Goal: Consume media (video, audio): Consume media (video, audio)

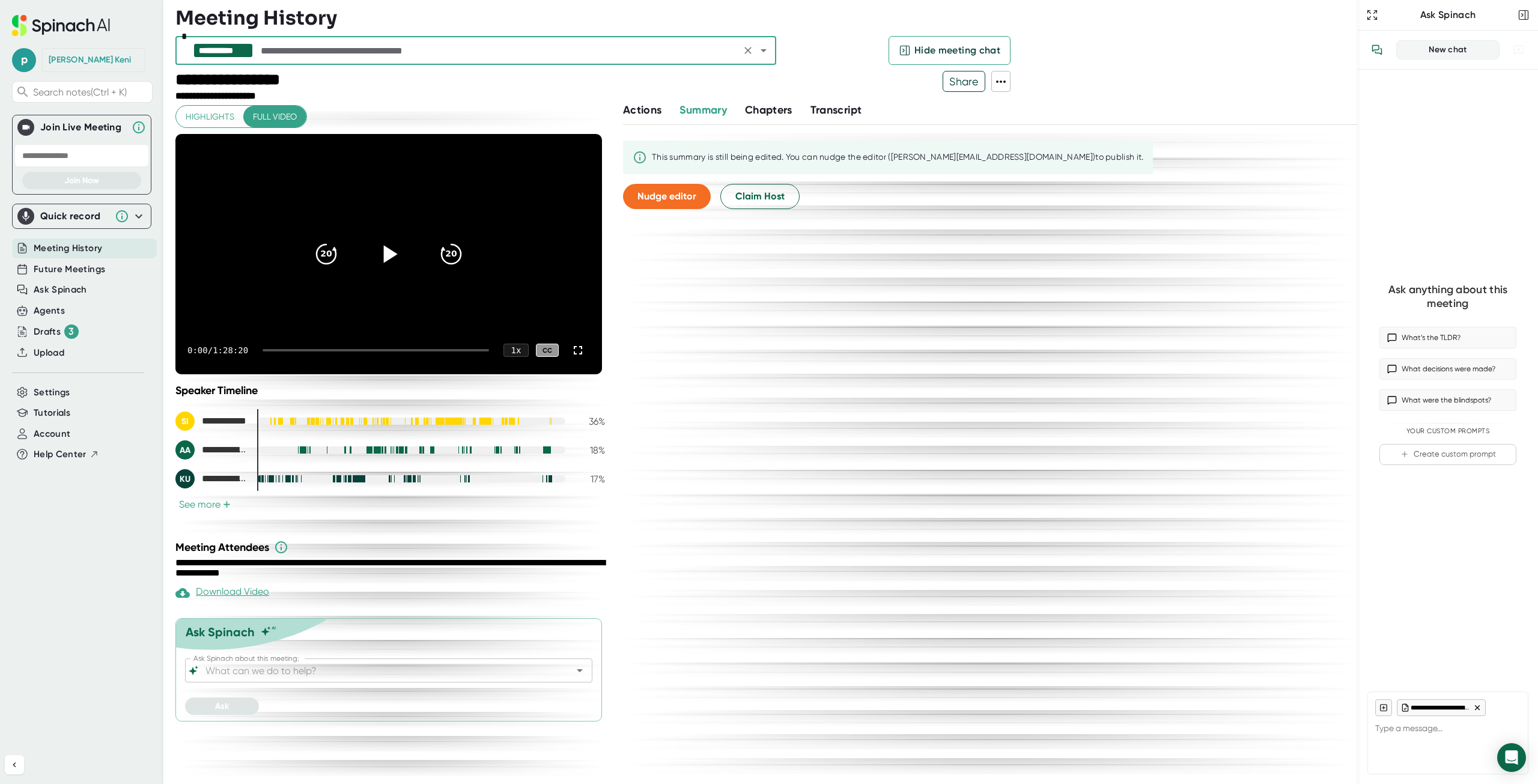
click at [384, 251] on icon at bounding box center [391, 253] width 14 height 17
click at [578, 348] on icon at bounding box center [578, 349] width 15 height 15
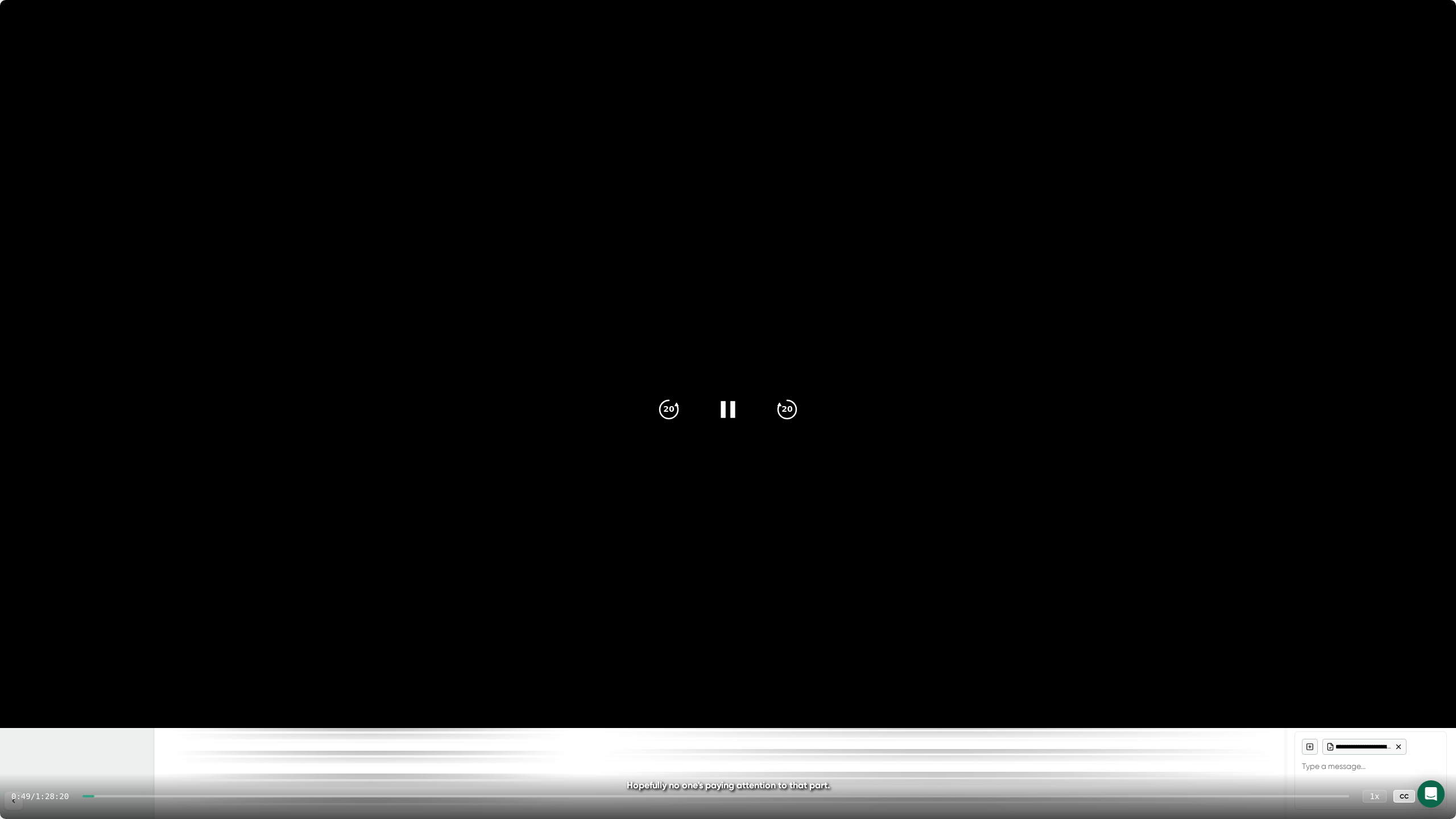
click at [1439, 742] on icon at bounding box center [1433, 796] width 14 height 14
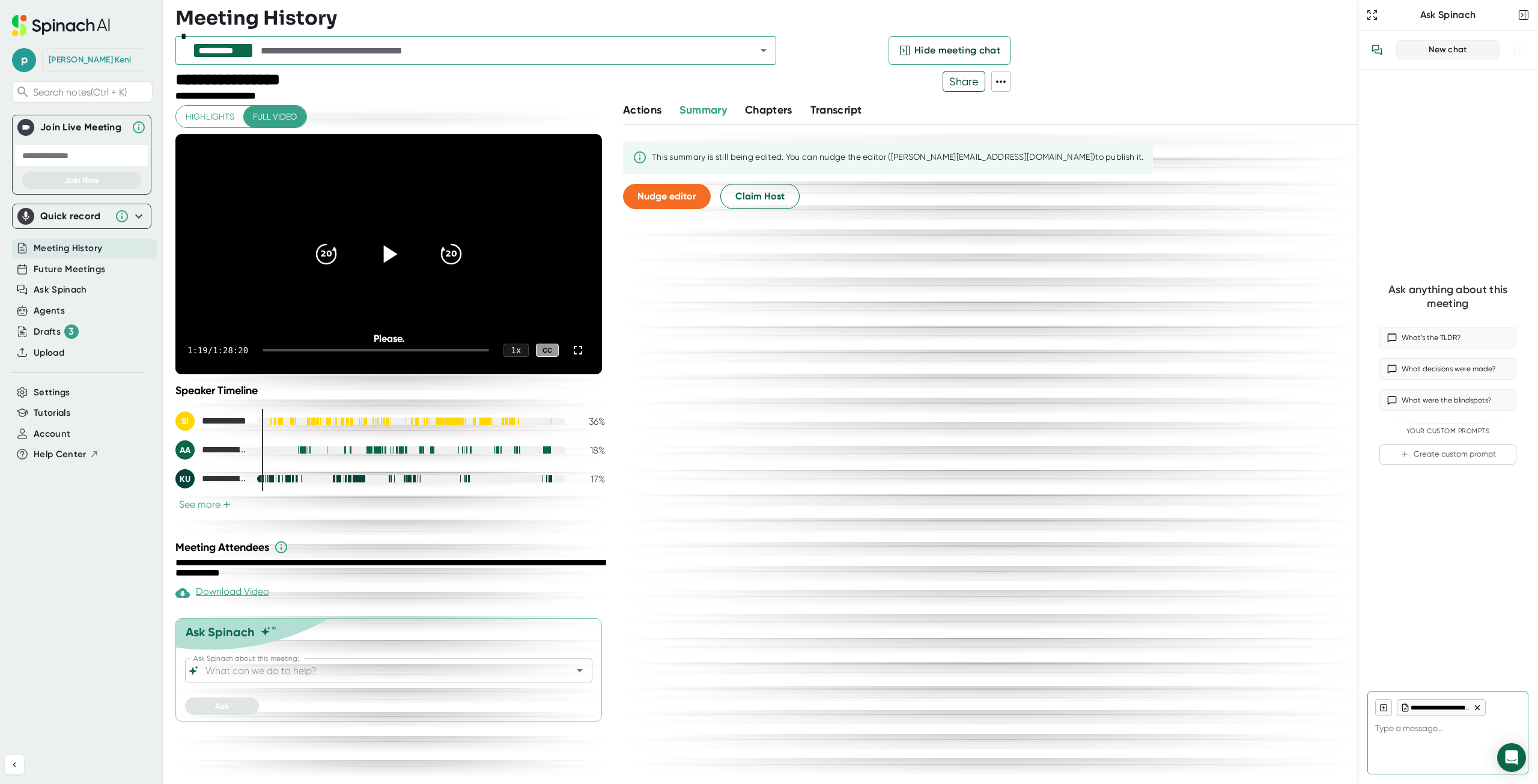
click at [390, 251] on icon at bounding box center [391, 253] width 14 height 17
click at [283, 349] on div at bounding box center [376, 349] width 227 height 3
click at [276, 349] on div at bounding box center [271, 349] width 17 height 3
click at [276, 349] on div at bounding box center [376, 349] width 227 height 3
click at [272, 351] on div at bounding box center [267, 349] width 9 height 3
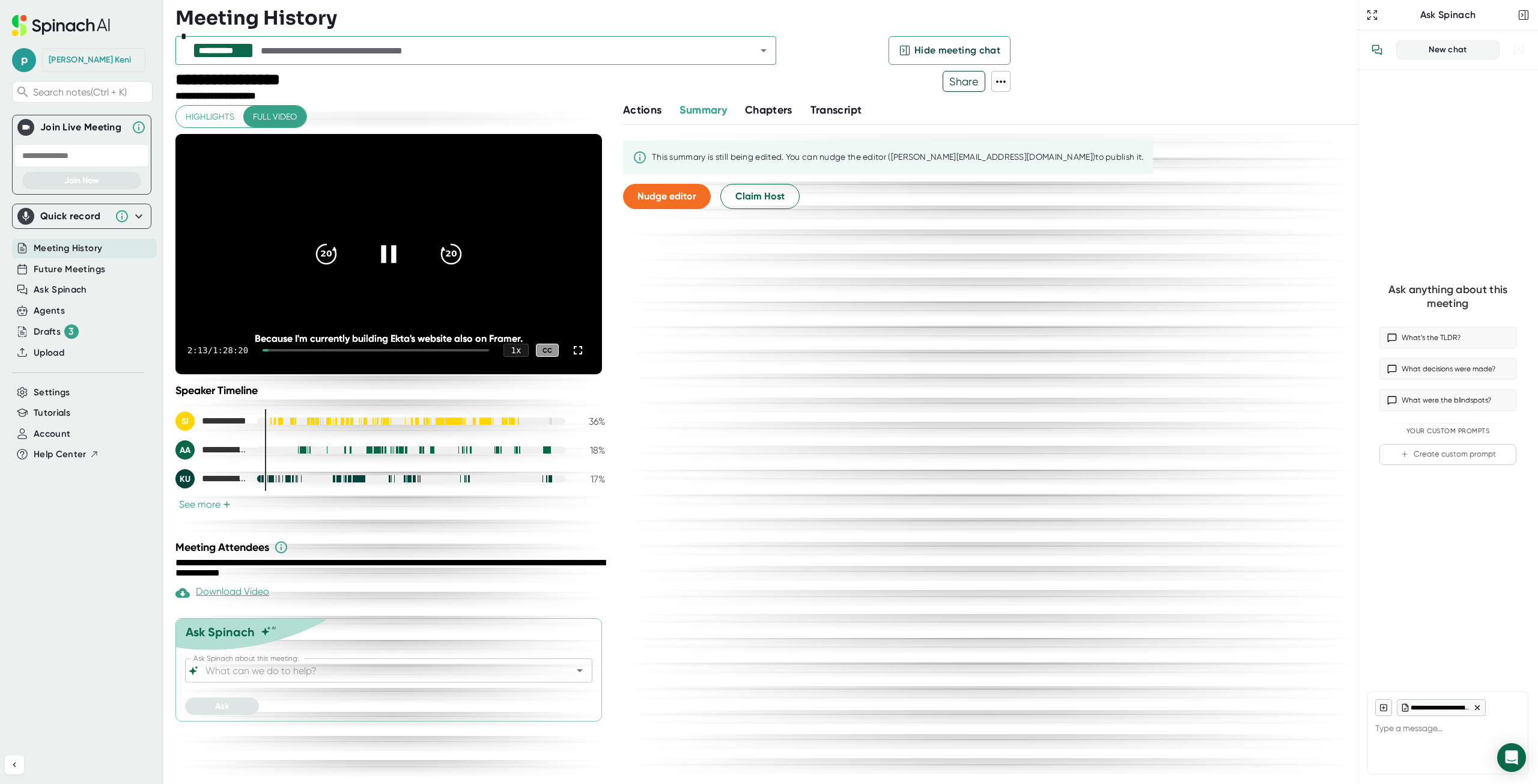
click at [271, 351] on div at bounding box center [376, 349] width 227 height 3
click at [269, 351] on div at bounding box center [376, 349] width 227 height 3
type textarea "x"
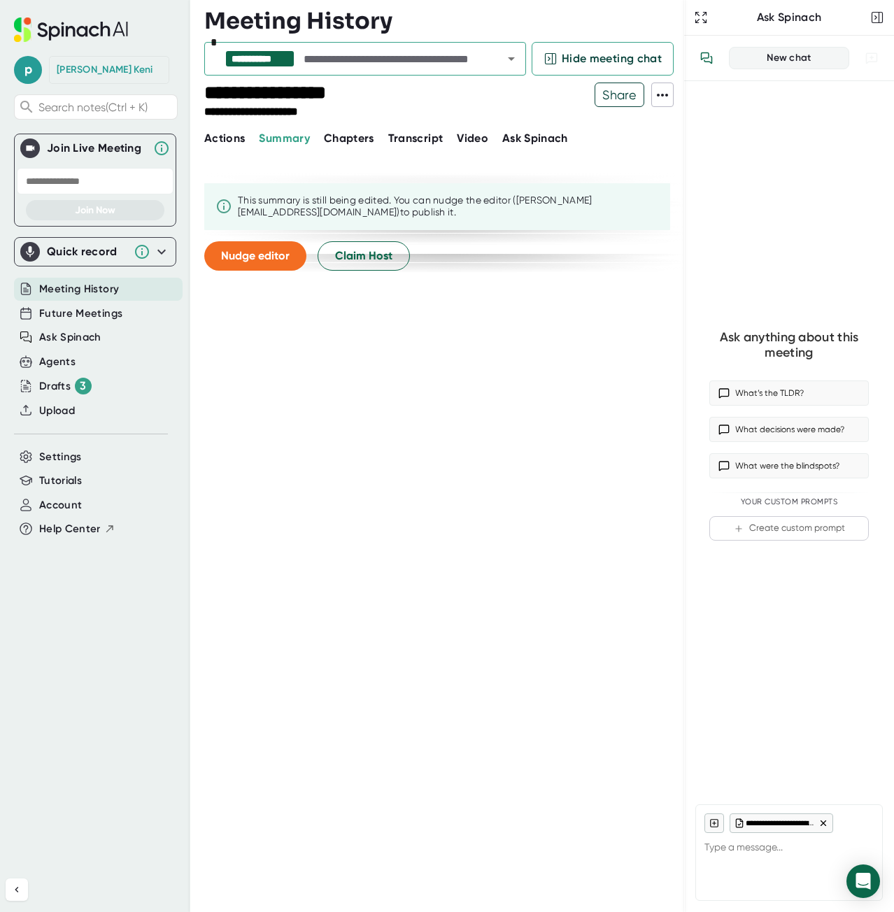
click at [228, 134] on span "Actions" at bounding box center [224, 138] width 41 height 13
click at [499, 136] on div "Video" at bounding box center [479, 138] width 45 height 17
click at [476, 139] on span "Video" at bounding box center [472, 138] width 31 height 13
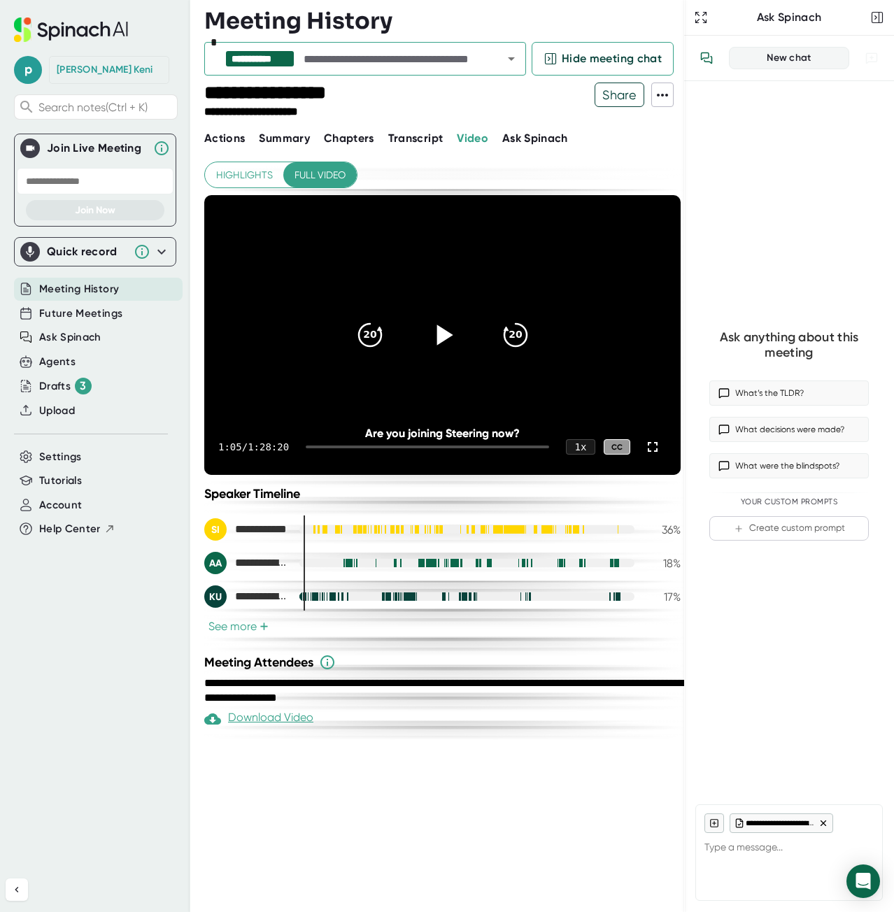
click at [434, 344] on icon at bounding box center [442, 335] width 35 height 35
click at [316, 448] on div at bounding box center [427, 447] width 243 height 3
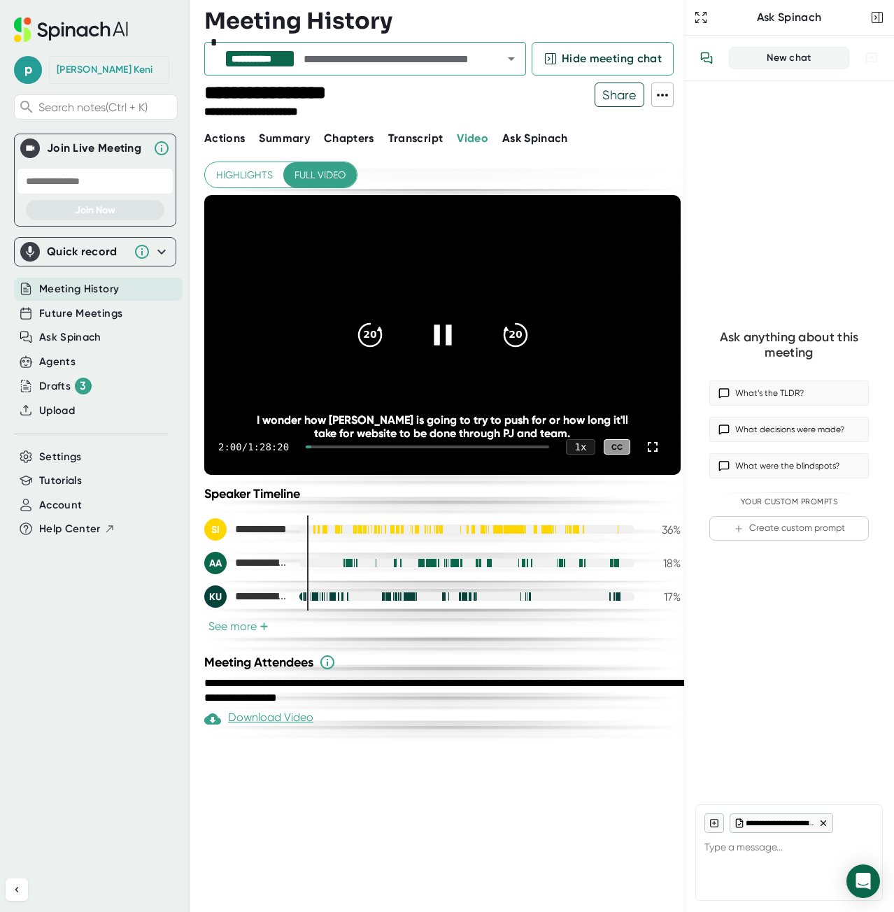
drag, startPoint x: 316, startPoint y: 448, endPoint x: 307, endPoint y: 447, distance: 8.4
click at [307, 447] on div "2:00 / 1:28:20 1 x CC" at bounding box center [442, 447] width 476 height 56
click at [311, 447] on div at bounding box center [309, 447] width 6 height 3
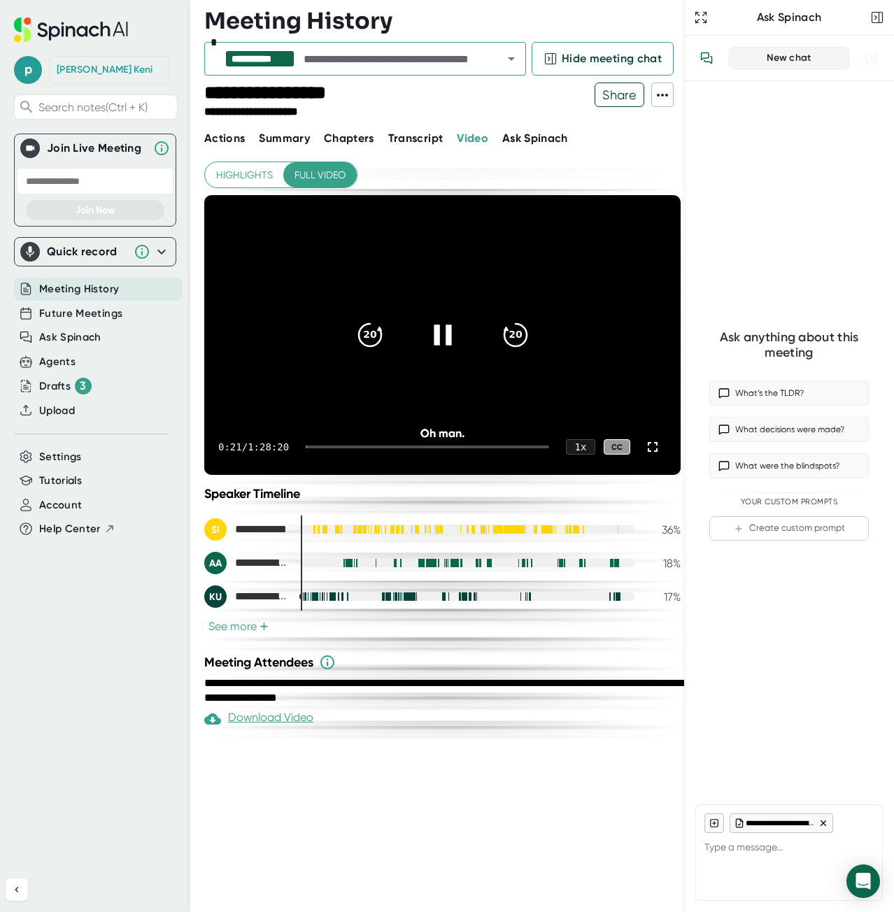
click at [313, 447] on div at bounding box center [427, 447] width 243 height 3
click at [427, 339] on icon at bounding box center [442, 335] width 35 height 35
type textarea "x"
